Goal: Navigation & Orientation: Find specific page/section

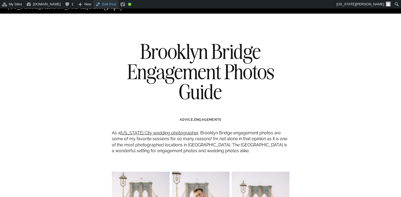
click at [118, 7] on link "Edit Post" at bounding box center [106, 4] width 25 height 9
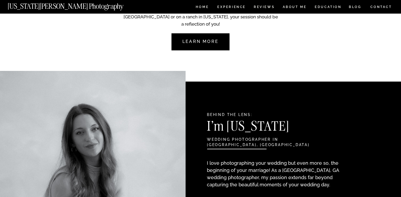
scroll to position [449, 0]
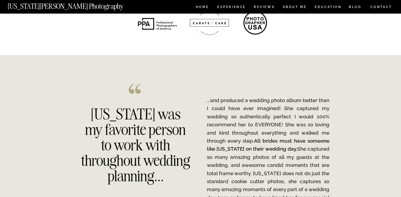
scroll to position [777, 0]
